Goal: Transaction & Acquisition: Purchase product/service

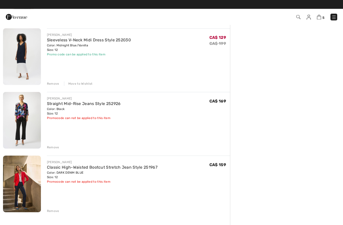
scroll to position [164, 0]
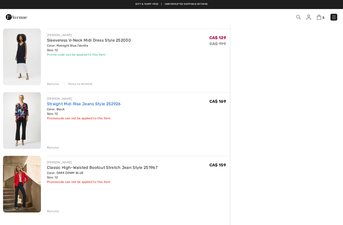
click at [93, 105] on link "Straight Mid-Rise Jeans Style 252926" at bounding box center [84, 104] width 74 height 5
click at [93, 97] on div "[PERSON_NAME]" at bounding box center [84, 99] width 74 height 5
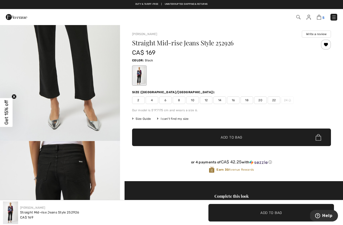
click at [320, 18] on img at bounding box center [319, 17] width 4 height 5
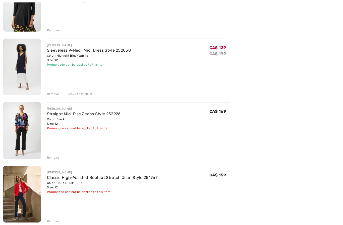
scroll to position [154, 0]
click at [109, 180] on link "Classic High-Waisted Bootcut Stretch Jean Style 251967" at bounding box center [102, 177] width 110 height 5
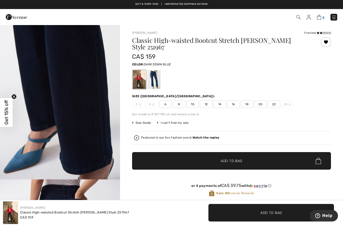
click at [321, 16] on img at bounding box center [319, 17] width 4 height 5
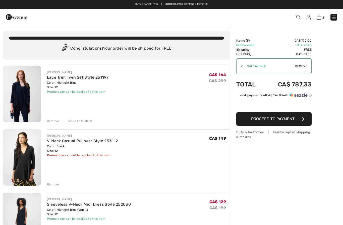
click at [336, 16] on img at bounding box center [333, 17] width 5 height 5
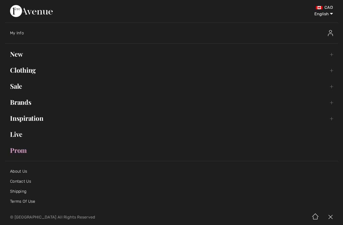
click at [24, 71] on link "Clothing Toggle submenu" at bounding box center [171, 70] width 333 height 11
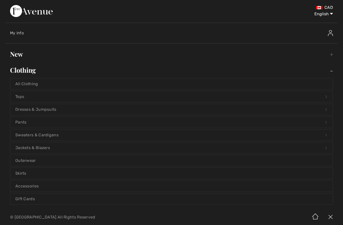
click at [37, 135] on link "Sweaters & Cardigans Open submenu" at bounding box center [171, 135] width 322 height 11
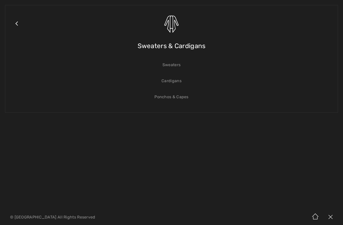
click at [178, 67] on link "Sweaters" at bounding box center [171, 64] width 322 height 11
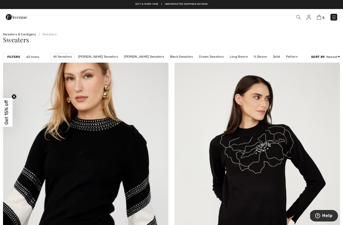
click at [16, 57] on strong "Filters" at bounding box center [13, 57] width 13 height 5
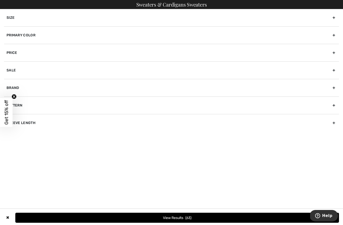
click at [151, 21] on div "Size" at bounding box center [171, 17] width 335 height 17
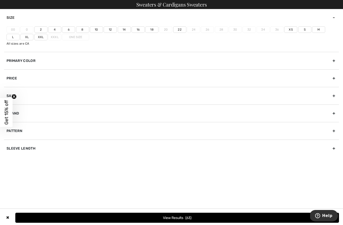
click at [110, 29] on label "12" at bounding box center [110, 29] width 13 height 7
click at [0, 0] on input"] "12" at bounding box center [0, 0] width 0 height 0
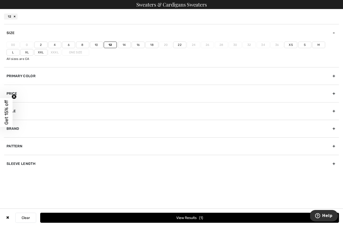
click at [20, 49] on label "L" at bounding box center [13, 52] width 13 height 7
click at [0, 0] on input"] "L" at bounding box center [0, 0] width 0 height 0
click at [199, 216] on button "View Results 46" at bounding box center [189, 218] width 299 height 10
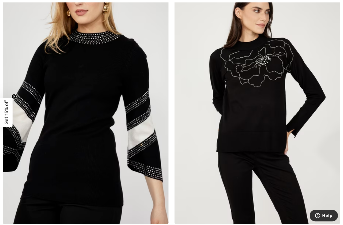
scroll to position [87, 0]
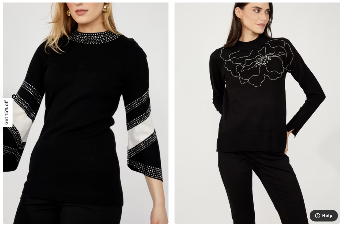
click at [263, 134] on img at bounding box center [256, 100] width 165 height 248
click at [262, 117] on img at bounding box center [256, 100] width 165 height 248
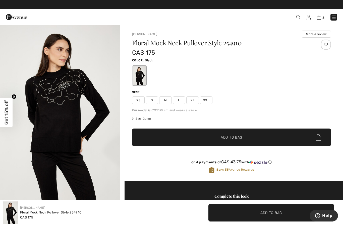
click at [182, 100] on span "L" at bounding box center [179, 101] width 13 height 8
click at [238, 137] on span "Add to Bag" at bounding box center [232, 137] width 22 height 5
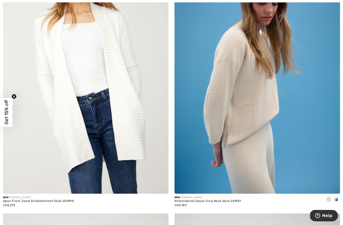
scroll to position [385, 0]
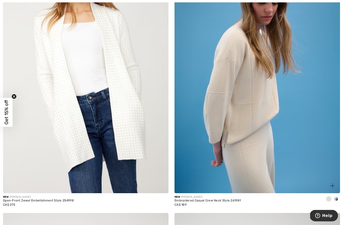
click at [334, 196] on div at bounding box center [336, 200] width 8 height 8
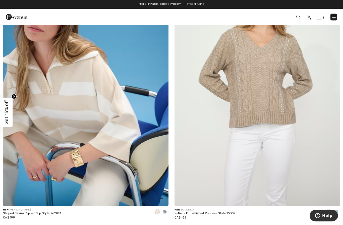
scroll to position [908, 0]
click at [166, 214] on div at bounding box center [165, 212] width 8 height 8
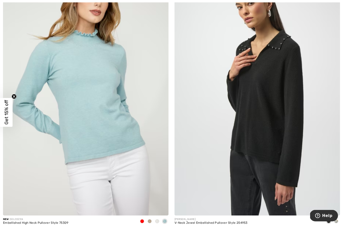
scroll to position [1167, 0]
click at [335, 222] on span at bounding box center [336, 222] width 4 height 4
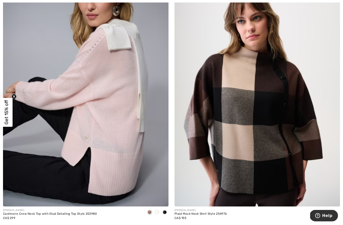
scroll to position [1444, 0]
click at [168, 213] on div at bounding box center [165, 213] width 8 height 8
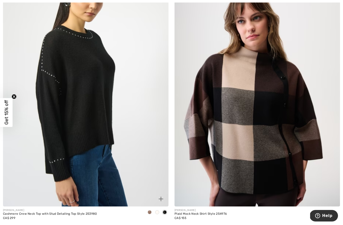
click at [158, 213] on span at bounding box center [157, 213] width 4 height 4
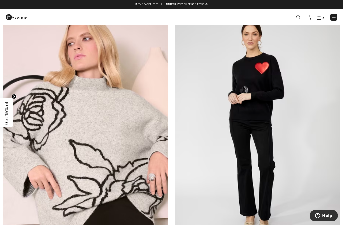
scroll to position [2021, 0]
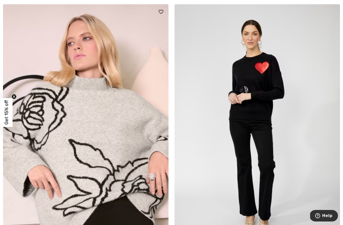
click at [105, 169] on img at bounding box center [85, 128] width 165 height 248
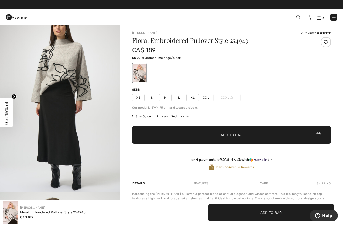
scroll to position [191, 0]
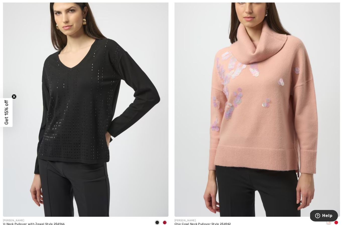
scroll to position [2593, 0]
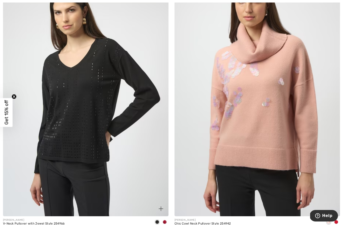
click at [165, 220] on span at bounding box center [165, 222] width 4 height 4
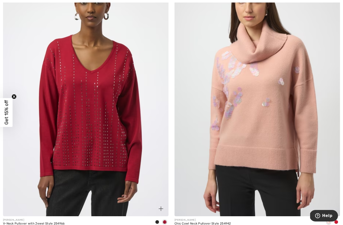
click at [158, 222] on span at bounding box center [157, 222] width 4 height 4
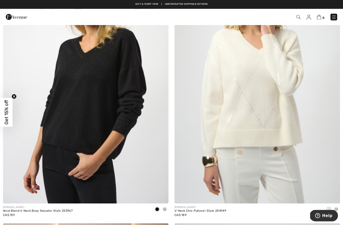
scroll to position [2874, 0]
click at [166, 209] on div at bounding box center [165, 210] width 8 height 8
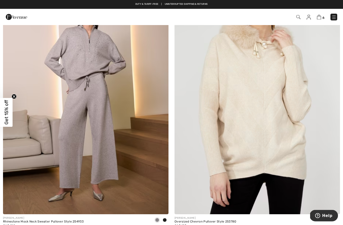
scroll to position [3131, 0]
click at [166, 218] on span at bounding box center [165, 220] width 4 height 4
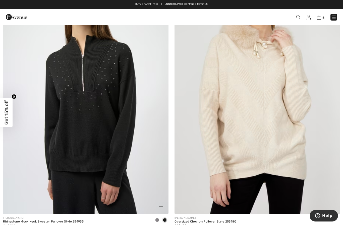
click at [106, 149] on img at bounding box center [85, 91] width 165 height 248
click at [107, 127] on img at bounding box center [85, 91] width 165 height 248
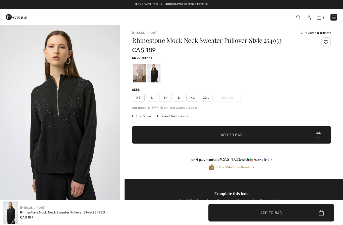
checkbox input "true"
click at [316, 35] on div "2 Reviews" at bounding box center [316, 33] width 30 height 5
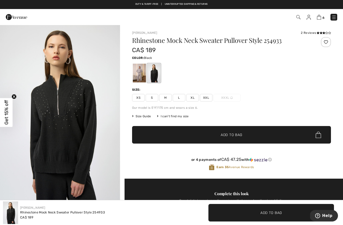
click at [314, 36] on div "[PERSON_NAME] 2 Reviews 2 Reviews Rhinestone Mock Neck Sweater Pullover Style 2…" at bounding box center [231, 105] width 199 height 148
click at [324, 33] on icon at bounding box center [323, 33] width 3 height 3
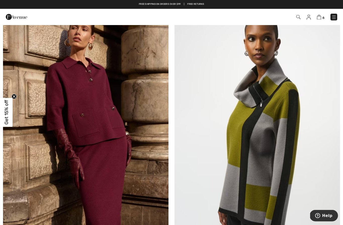
scroll to position [3406, 0]
click at [112, 149] on img at bounding box center [85, 135] width 165 height 248
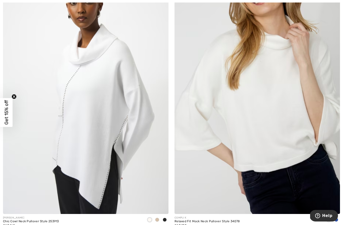
scroll to position [3725, 0]
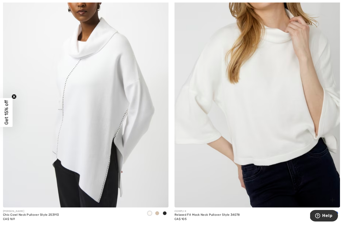
click at [338, 212] on span at bounding box center [336, 214] width 4 height 4
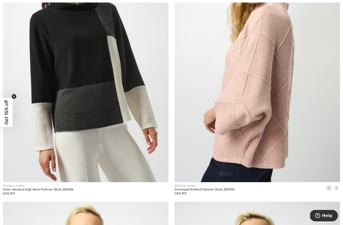
scroll to position [4019, 0]
click at [335, 188] on div at bounding box center [336, 188] width 8 height 8
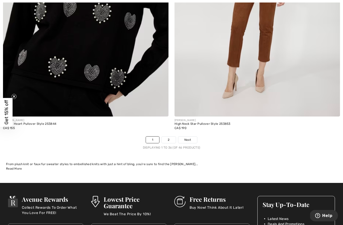
scroll to position [4888, 0]
click at [187, 138] on span "Next" at bounding box center [187, 140] width 7 height 5
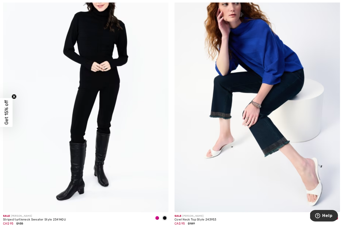
scroll to position [1170, 0]
click at [157, 216] on span at bounding box center [157, 218] width 4 height 4
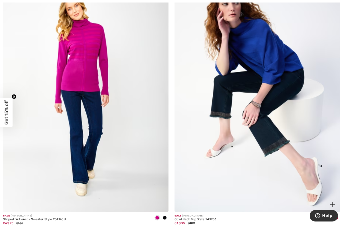
click at [328, 219] on span at bounding box center [329, 218] width 4 height 4
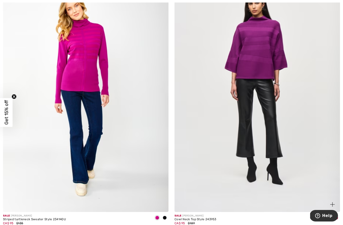
click at [336, 219] on span at bounding box center [336, 218] width 4 height 4
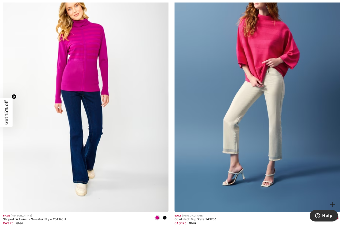
click at [336, 219] on span at bounding box center [336, 218] width 4 height 4
click at [329, 218] on span at bounding box center [329, 218] width 4 height 4
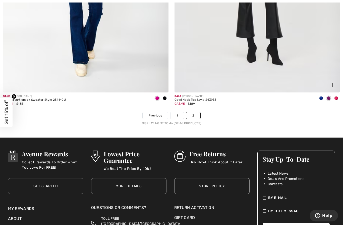
scroll to position [1290, 0]
click at [196, 116] on link "2" at bounding box center [193, 115] width 14 height 7
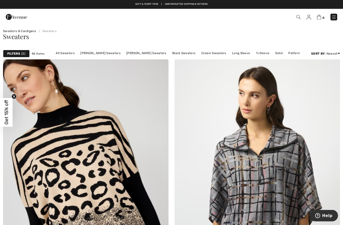
scroll to position [3, 0]
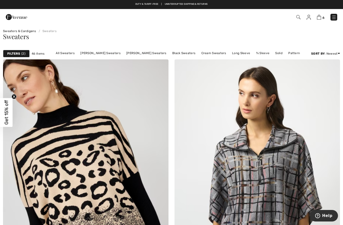
click at [335, 18] on img at bounding box center [333, 17] width 5 height 5
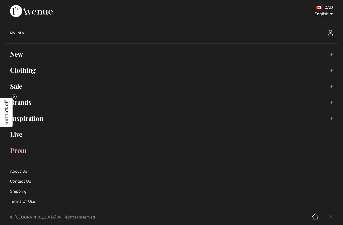
click at [29, 73] on link "Clothing Toggle submenu" at bounding box center [171, 70] width 333 height 11
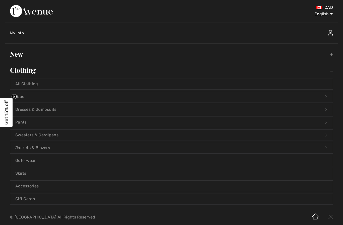
click at [53, 135] on link "Sweaters & Cardigans Open submenu" at bounding box center [171, 135] width 322 height 11
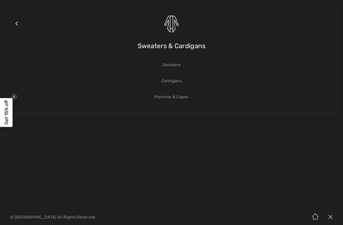
click at [175, 84] on link "Cardigans" at bounding box center [171, 81] width 322 height 11
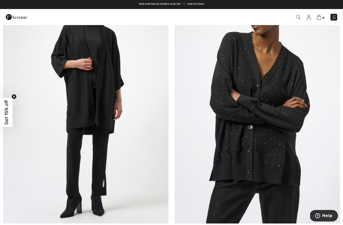
scroll to position [1426, 0]
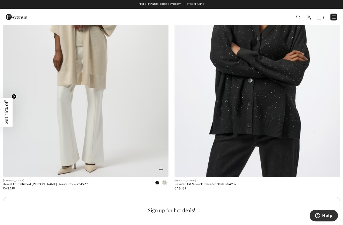
scroll to position [1473, 0]
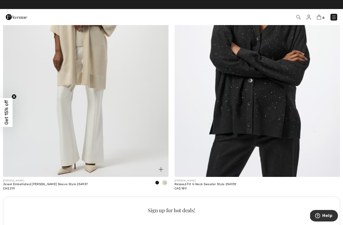
click at [157, 182] on span at bounding box center [157, 183] width 4 height 4
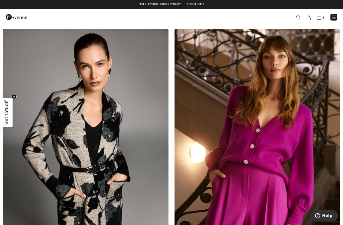
scroll to position [2532, 0]
click at [269, 164] on img at bounding box center [256, 153] width 165 height 248
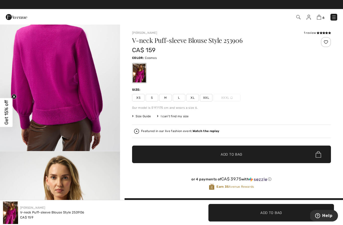
scroll to position [226, 0]
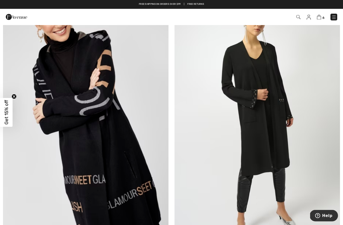
scroll to position [3098, 0]
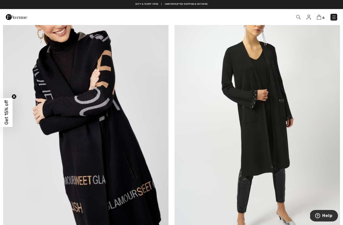
click at [264, 125] on img at bounding box center [256, 123] width 165 height 248
click at [261, 112] on img at bounding box center [256, 123] width 165 height 248
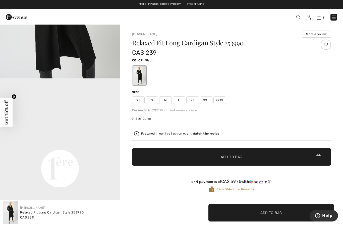
scroll to position [303, 0]
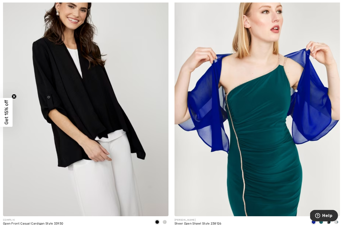
scroll to position [3985, 0]
click at [166, 220] on span at bounding box center [165, 222] width 4 height 4
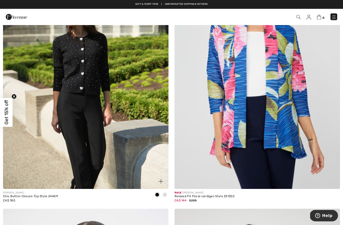
scroll to position [4280, 0]
click at [164, 194] on div at bounding box center [165, 195] width 8 height 8
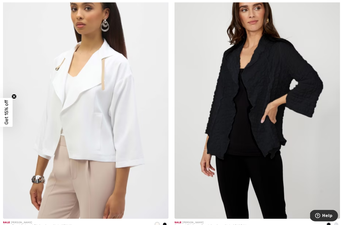
scroll to position [4518, 0]
click at [336, 223] on span at bounding box center [336, 225] width 4 height 4
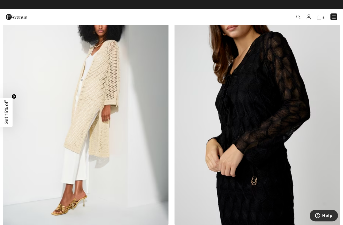
scroll to position [4779, 0]
click at [261, 132] on img at bounding box center [256, 102] width 165 height 248
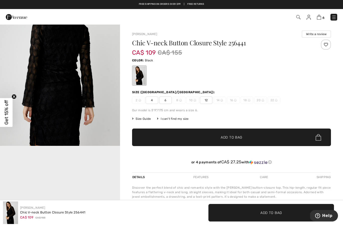
scroll to position [233, 0]
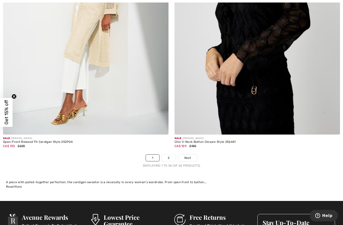
scroll to position [4871, 0]
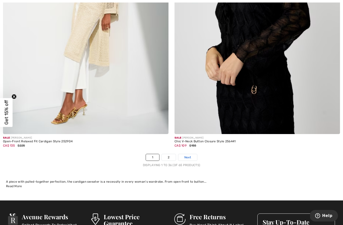
click at [189, 156] on span "Next" at bounding box center [187, 157] width 7 height 5
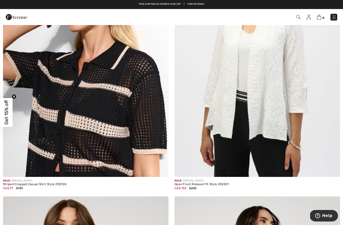
scroll to position [134, 0]
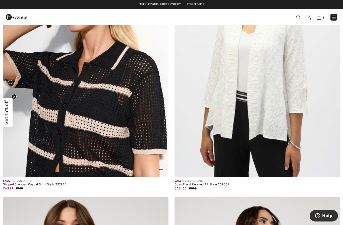
click at [112, 145] on img at bounding box center [85, 53] width 165 height 248
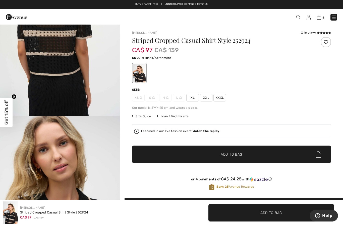
scroll to position [808, 0]
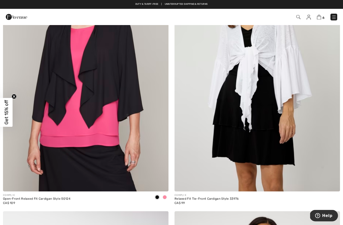
scroll to position [917, 0]
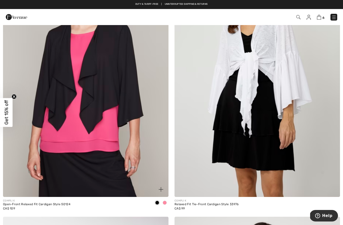
click at [165, 203] on span at bounding box center [165, 203] width 4 height 4
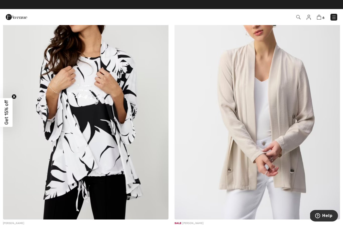
scroll to position [1786, 0]
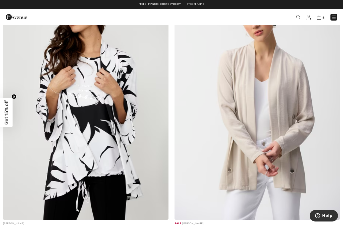
click at [283, 142] on img at bounding box center [256, 96] width 165 height 248
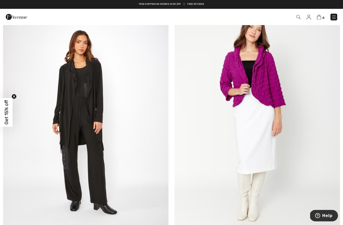
scroll to position [2566, 0]
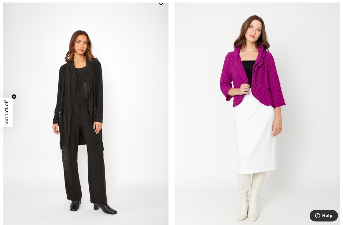
click at [61, 117] on img at bounding box center [85, 119] width 165 height 248
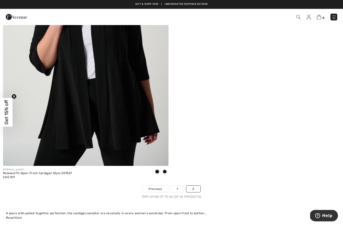
scroll to position [4035, 0]
click at [166, 170] on span at bounding box center [165, 172] width 4 height 4
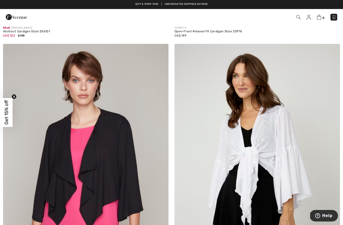
scroll to position [812, 0]
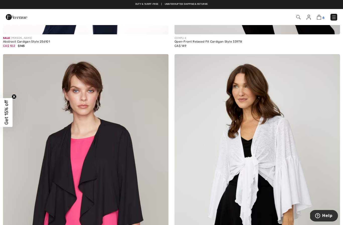
click at [321, 17] on img at bounding box center [319, 17] width 4 height 5
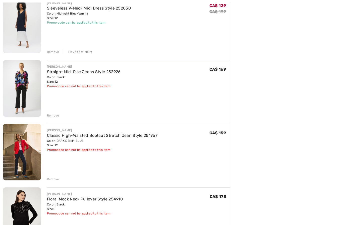
scroll to position [197, 0]
click at [50, 178] on div "Remove" at bounding box center [53, 179] width 12 height 5
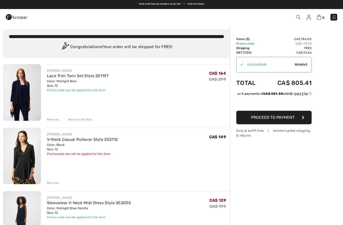
scroll to position [0, 0]
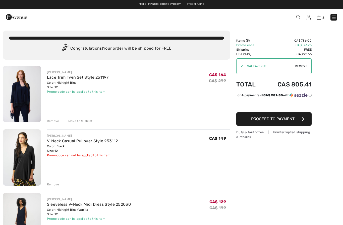
click at [311, 17] on img at bounding box center [308, 17] width 4 height 5
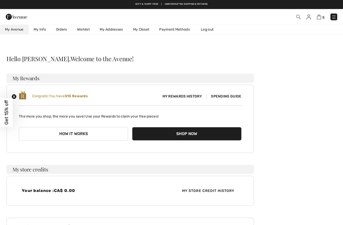
click at [86, 30] on link "Wishlist" at bounding box center [83, 29] width 23 height 9
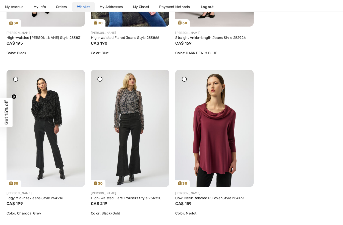
scroll to position [192, 0]
click at [225, 133] on img at bounding box center [214, 128] width 78 height 117
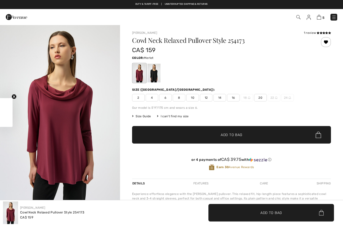
checkbox input "true"
click at [206, 101] on span "12" at bounding box center [206, 98] width 13 height 8
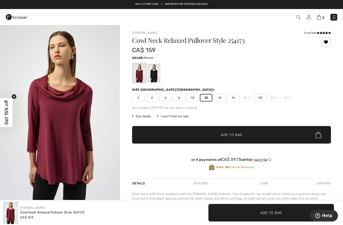
click at [234, 134] on span "Add to Bag" at bounding box center [232, 135] width 22 height 5
click at [320, 19] on img at bounding box center [319, 17] width 4 height 5
click at [321, 18] on img at bounding box center [319, 17] width 4 height 5
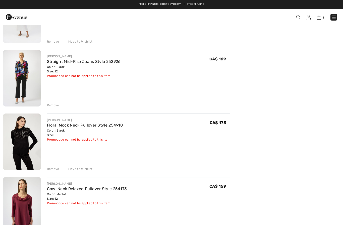
scroll to position [207, 0]
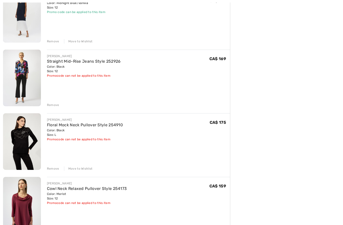
click at [82, 170] on div "Move to Wishlist" at bounding box center [78, 169] width 29 height 5
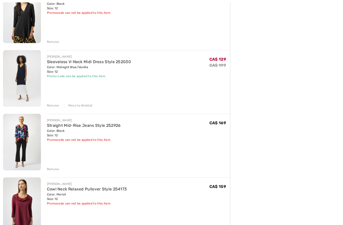
scroll to position [149, 0]
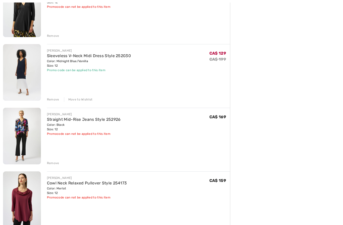
click at [52, 164] on div "Remove" at bounding box center [53, 163] width 12 height 5
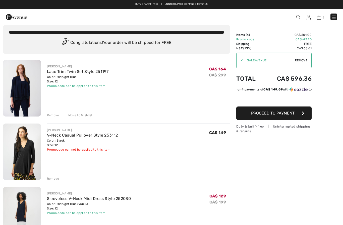
scroll to position [0, 0]
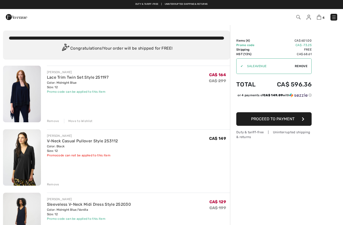
click at [336, 14] on link at bounding box center [333, 17] width 7 height 7
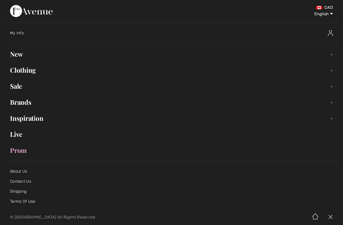
click at [32, 70] on link "Clothing Toggle submenu" at bounding box center [171, 70] width 333 height 11
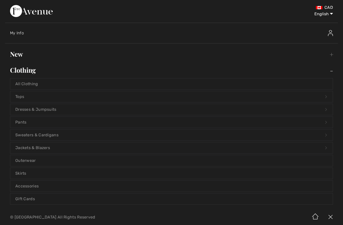
click at [22, 97] on link "Tops Open submenu" at bounding box center [171, 96] width 322 height 11
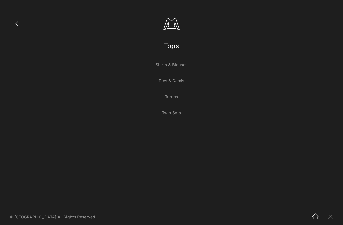
click at [182, 67] on link "Shirts & Blouses" at bounding box center [171, 64] width 322 height 11
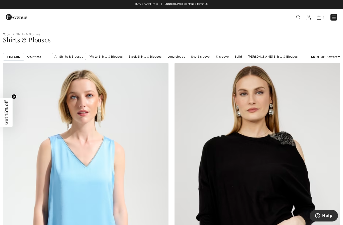
click at [18, 58] on strong "Filters" at bounding box center [13, 57] width 13 height 5
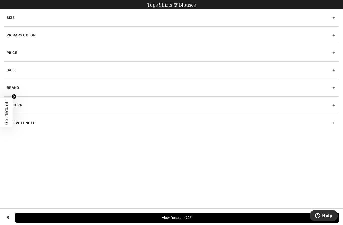
click at [32, 125] on div "Sleeve length" at bounding box center [171, 123] width 335 height 18
click at [8, 141] on input"] "Short Sleeve" at bounding box center [9, 140] width 4 height 4
checkbox input"] "true"
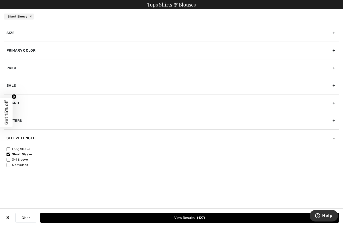
click at [65, 33] on div "Size" at bounding box center [171, 33] width 335 height 18
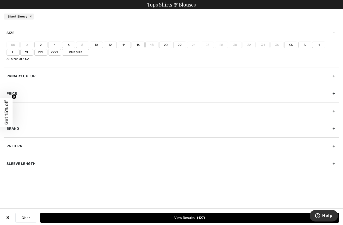
click at [109, 44] on label "12" at bounding box center [110, 45] width 13 height 7
click at [0, 0] on input"] "12" at bounding box center [0, 0] width 0 height 0
click at [20, 49] on label "L" at bounding box center [13, 52] width 13 height 7
click at [0, 0] on input"] "L" at bounding box center [0, 0] width 0 height 0
click at [194, 217] on button "View Results 58" at bounding box center [189, 218] width 299 height 10
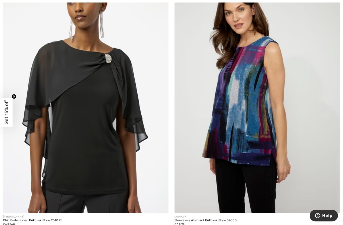
scroll to position [2328, 0]
click at [258, 135] on img at bounding box center [256, 89] width 165 height 248
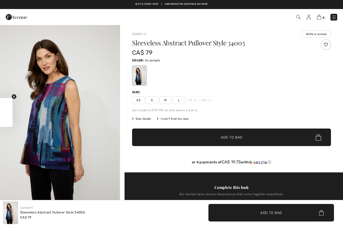
checkbox input "true"
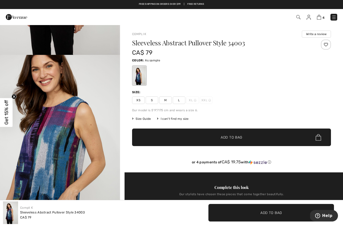
scroll to position [145, 0]
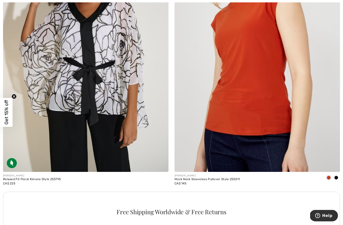
scroll to position [3173, 0]
click at [337, 178] on div at bounding box center [336, 178] width 8 height 8
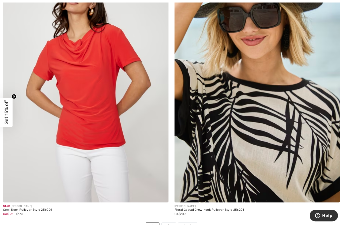
scroll to position [4802, 0]
click at [77, 121] on img at bounding box center [85, 79] width 165 height 248
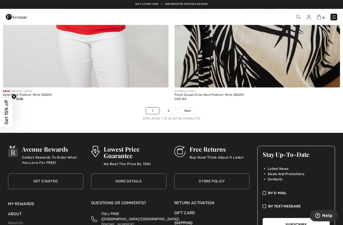
scroll to position [4917, 0]
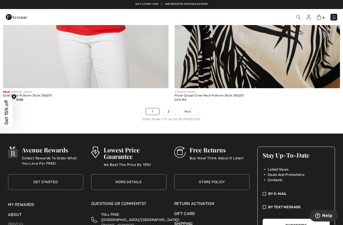
click at [192, 111] on link "Next" at bounding box center [187, 111] width 19 height 7
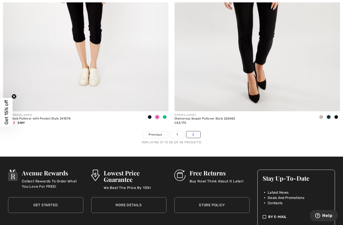
scroll to position [2966, 0]
click at [196, 134] on link "2" at bounding box center [193, 135] width 14 height 7
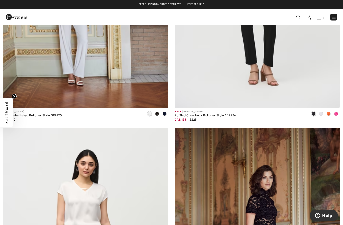
scroll to position [2130, 0]
click at [319, 18] on img at bounding box center [319, 17] width 4 height 5
